Goal: Information Seeking & Learning: Learn about a topic

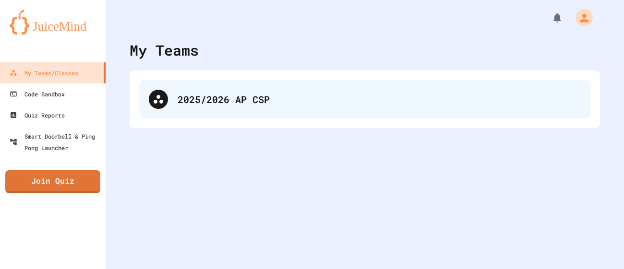
click at [269, 98] on div "2025/2026 AP CSP" at bounding box center [378, 99] width 403 height 14
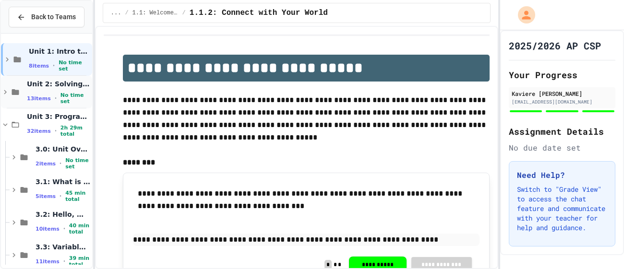
scroll to position [176, 0]
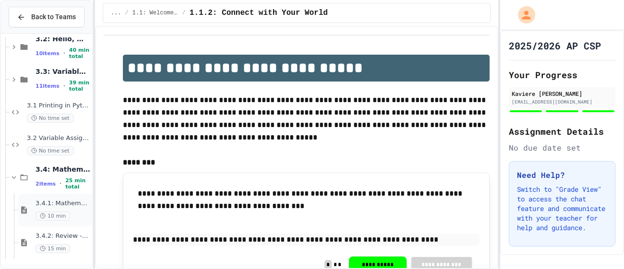
click at [73, 207] on span "3.4.1: Mathematical Operators" at bounding box center [62, 204] width 55 height 8
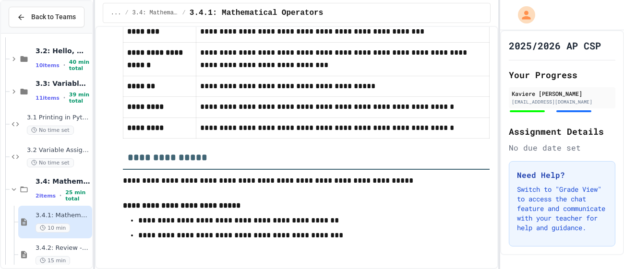
scroll to position [6332, 0]
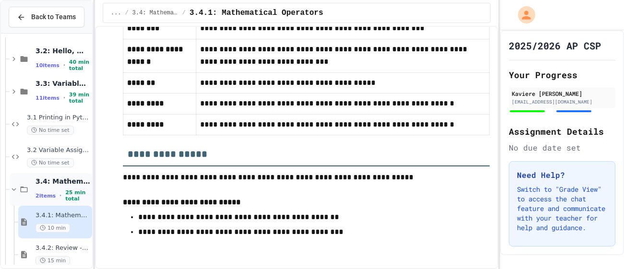
click at [65, 191] on span "25 min total" at bounding box center [77, 195] width 25 height 12
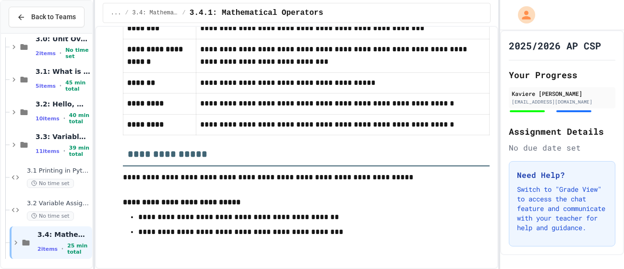
scroll to position [99, 0]
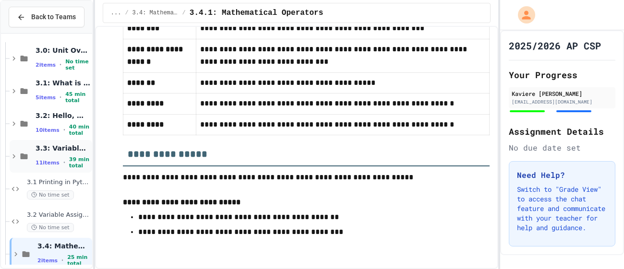
click at [55, 150] on span "3.3: Variables and Data Types" at bounding box center [62, 148] width 55 height 9
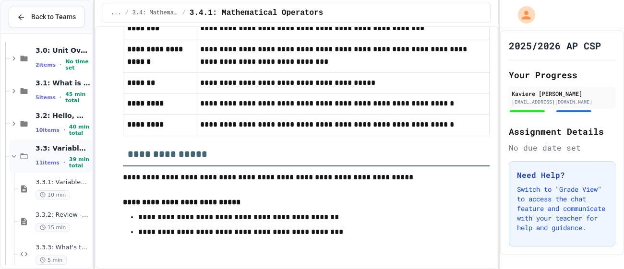
click at [54, 150] on span "3.3: Variables and Data Types" at bounding box center [62, 148] width 55 height 9
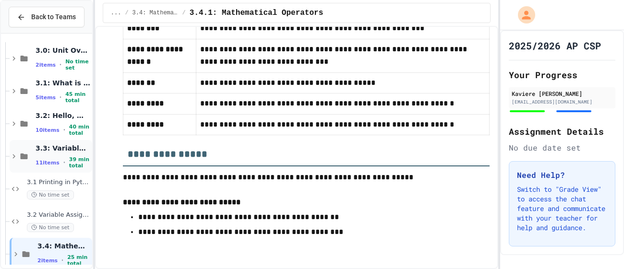
scroll to position [110, 0]
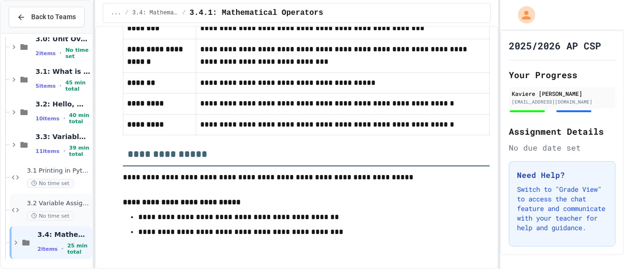
click at [54, 206] on span "3.2 Variable Assignment & Type Boss Fight" at bounding box center [58, 204] width 63 height 8
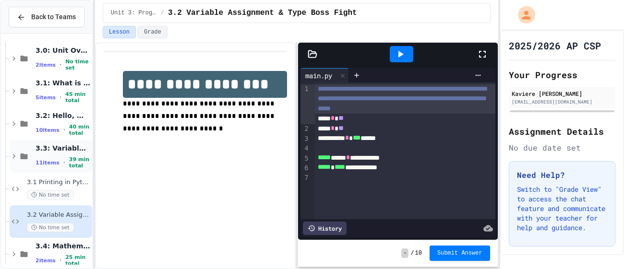
scroll to position [110, 0]
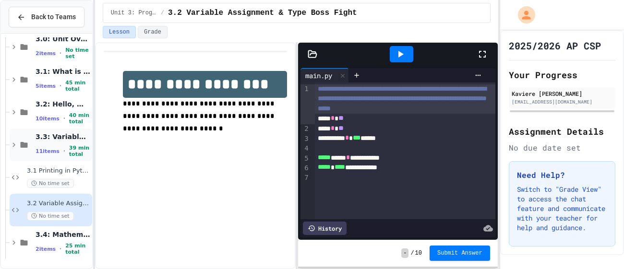
click at [70, 154] on span "39 min total" at bounding box center [79, 151] width 21 height 12
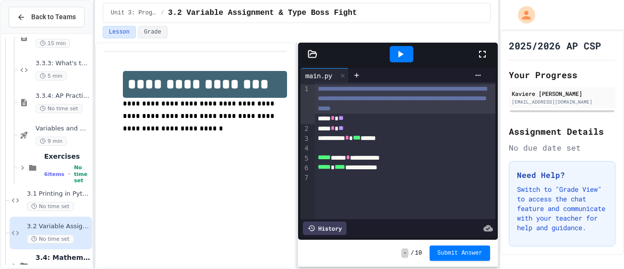
scroll to position [306, 0]
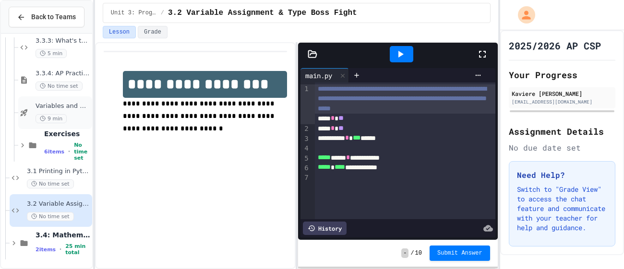
click at [67, 118] on div "9 min" at bounding box center [62, 118] width 55 height 9
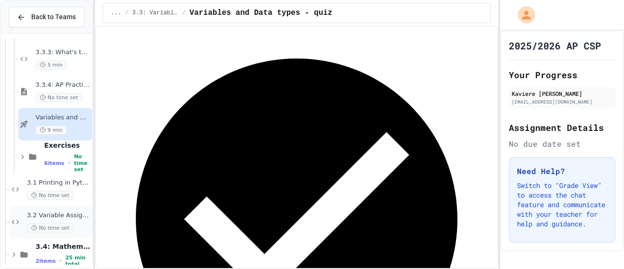
scroll to position [306, 0]
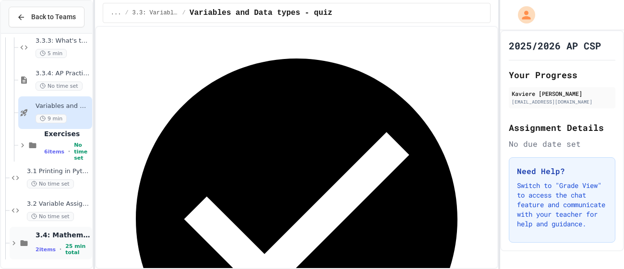
click at [63, 237] on span "3.4: Mathematical Operators" at bounding box center [62, 235] width 55 height 9
click at [64, 70] on span "3.3.4: AP Practice - Variables" at bounding box center [62, 74] width 55 height 8
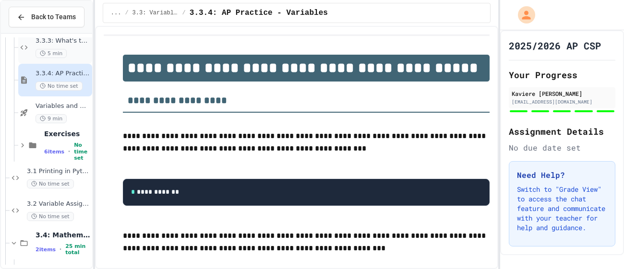
click at [68, 58] on div "3.3.3: What's the Type? 5 min" at bounding box center [55, 47] width 74 height 33
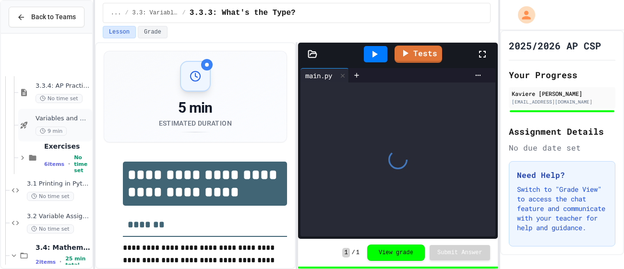
scroll to position [371, 0]
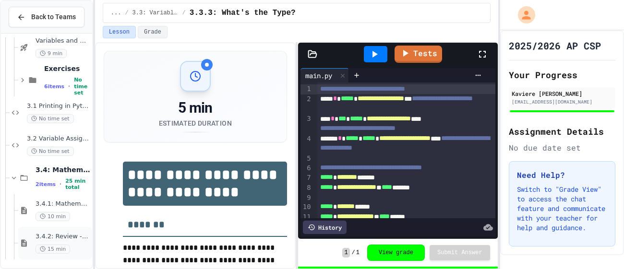
click at [75, 230] on div "3.4.2: Review - Mathematical Operators 15 min" at bounding box center [55, 243] width 74 height 33
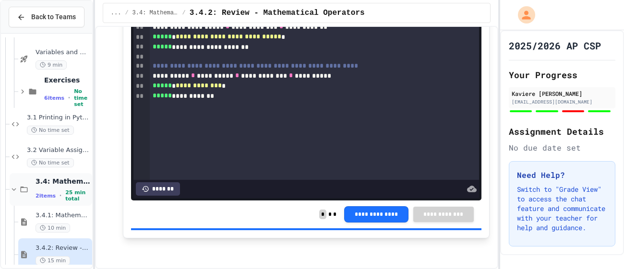
scroll to position [371, 0]
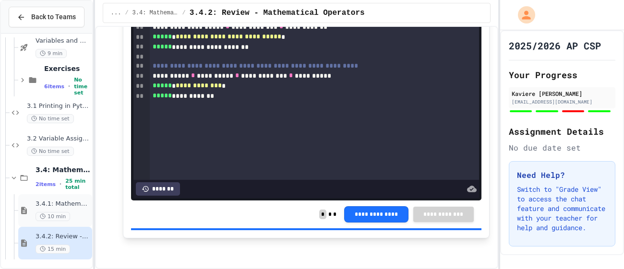
click at [67, 200] on span "3.4.1: Mathematical Operators" at bounding box center [62, 204] width 55 height 8
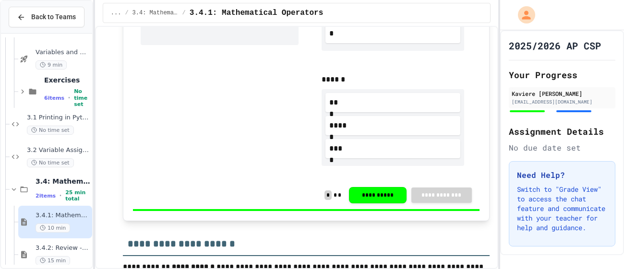
scroll to position [969, 0]
